Goal: Task Accomplishment & Management: Use online tool/utility

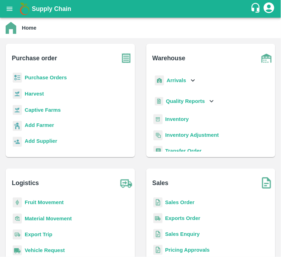
click at [47, 75] on b "Purchase Orders" at bounding box center [46, 78] width 42 height 6
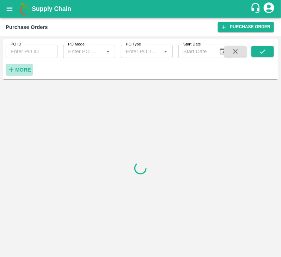
click at [18, 69] on strong "More" at bounding box center [23, 70] width 16 height 6
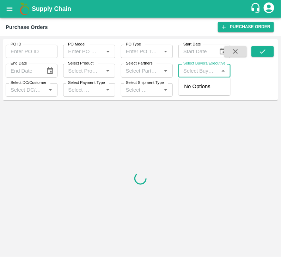
click at [191, 71] on input "Select Buyers/Executive" at bounding box center [199, 70] width 36 height 9
type input "SAGAR"
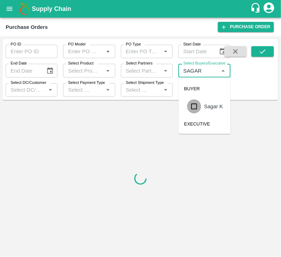
click at [191, 108] on input "checkbox" at bounding box center [194, 106] width 14 height 14
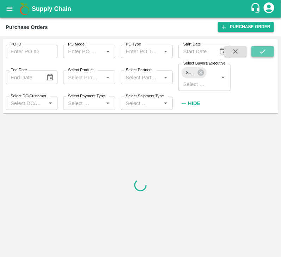
click at [263, 50] on icon "submit" at bounding box center [263, 52] width 8 height 8
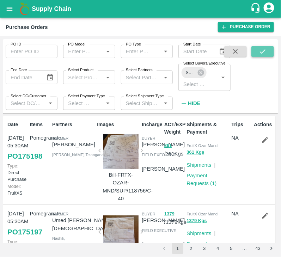
click at [264, 50] on icon "submit" at bounding box center [263, 51] width 6 height 4
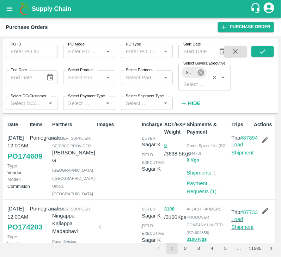
click at [201, 73] on icon at bounding box center [201, 73] width 8 height 8
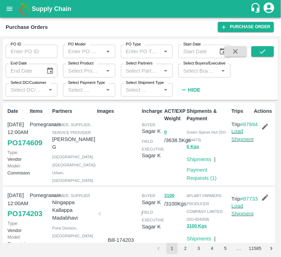
click at [194, 73] on input "Select Buyers/Executive" at bounding box center [199, 70] width 36 height 9
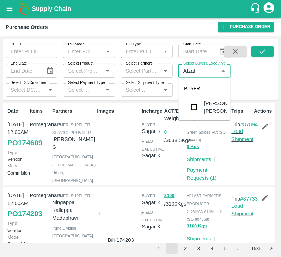
type input "Afzal"
click at [193, 108] on input "checkbox" at bounding box center [194, 107] width 14 height 14
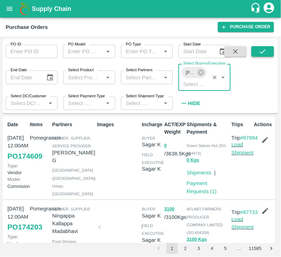
click at [262, 50] on icon "submit" at bounding box center [263, 52] width 8 height 8
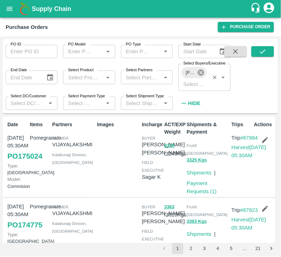
click at [201, 72] on icon at bounding box center [200, 72] width 6 height 6
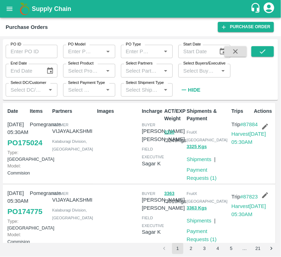
click at [196, 72] on input "Select Buyers/Executive" at bounding box center [199, 70] width 36 height 9
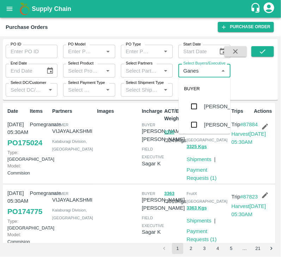
type input "Ganesh"
click at [197, 113] on input "checkbox" at bounding box center [194, 106] width 14 height 14
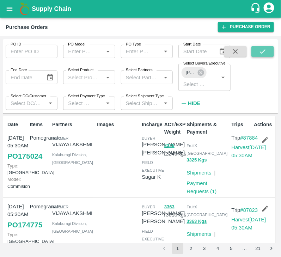
click at [266, 56] on button "submit" at bounding box center [262, 51] width 23 height 11
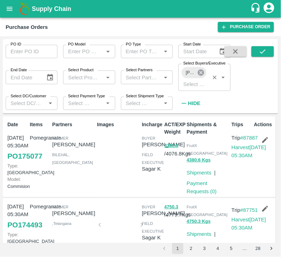
click at [199, 71] on icon at bounding box center [200, 72] width 6 height 6
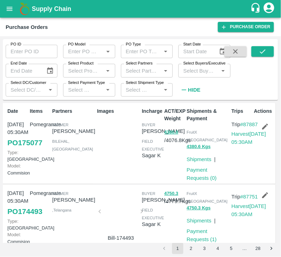
click at [199, 71] on input "Select Buyers/Executive" at bounding box center [199, 70] width 36 height 9
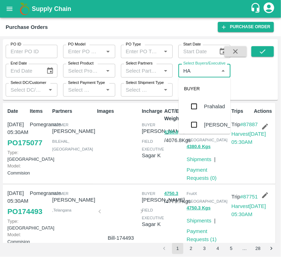
type input "H"
type input "arsh"
click at [194, 158] on input "checkbox" at bounding box center [194, 165] width 14 height 14
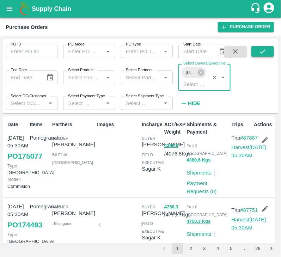
click at [264, 52] on icon "submit" at bounding box center [263, 52] width 8 height 8
